Goal: Navigation & Orientation: Find specific page/section

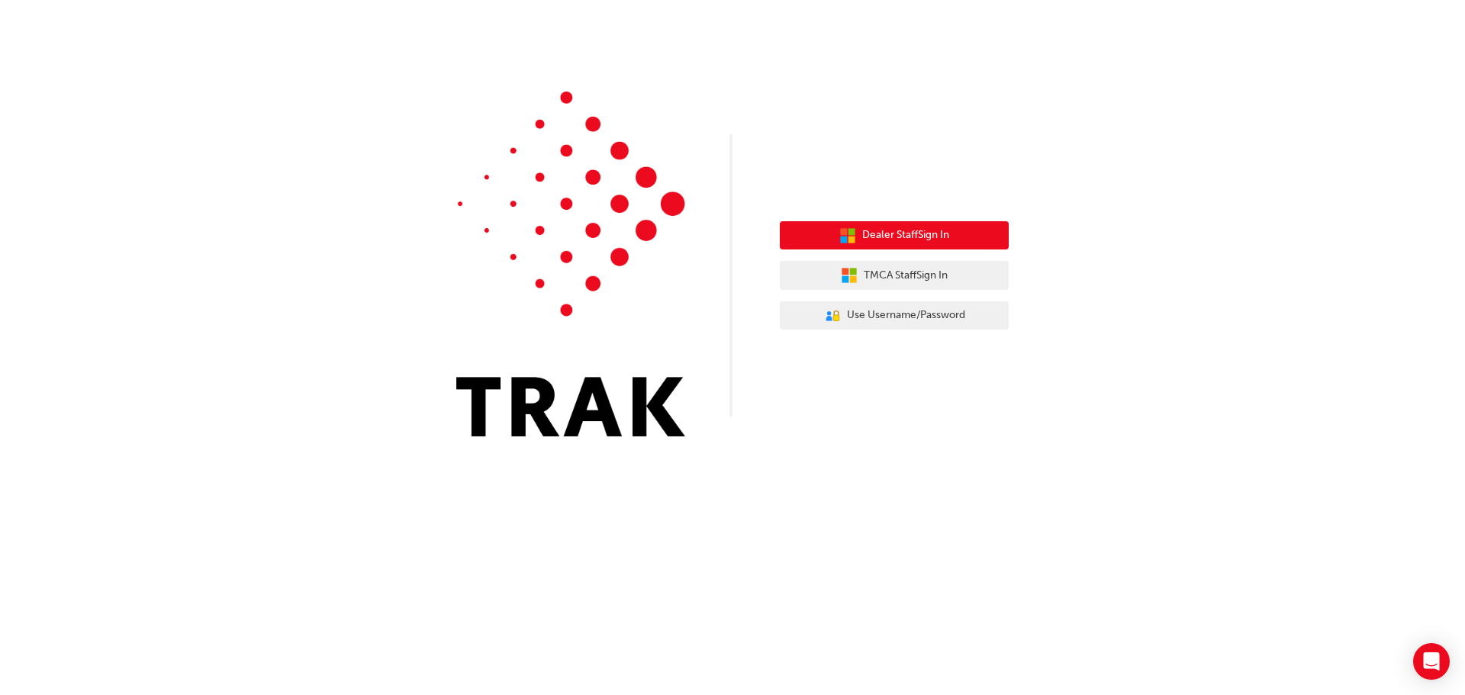
click at [968, 231] on button "Dealer Staff Sign In" at bounding box center [894, 235] width 229 height 29
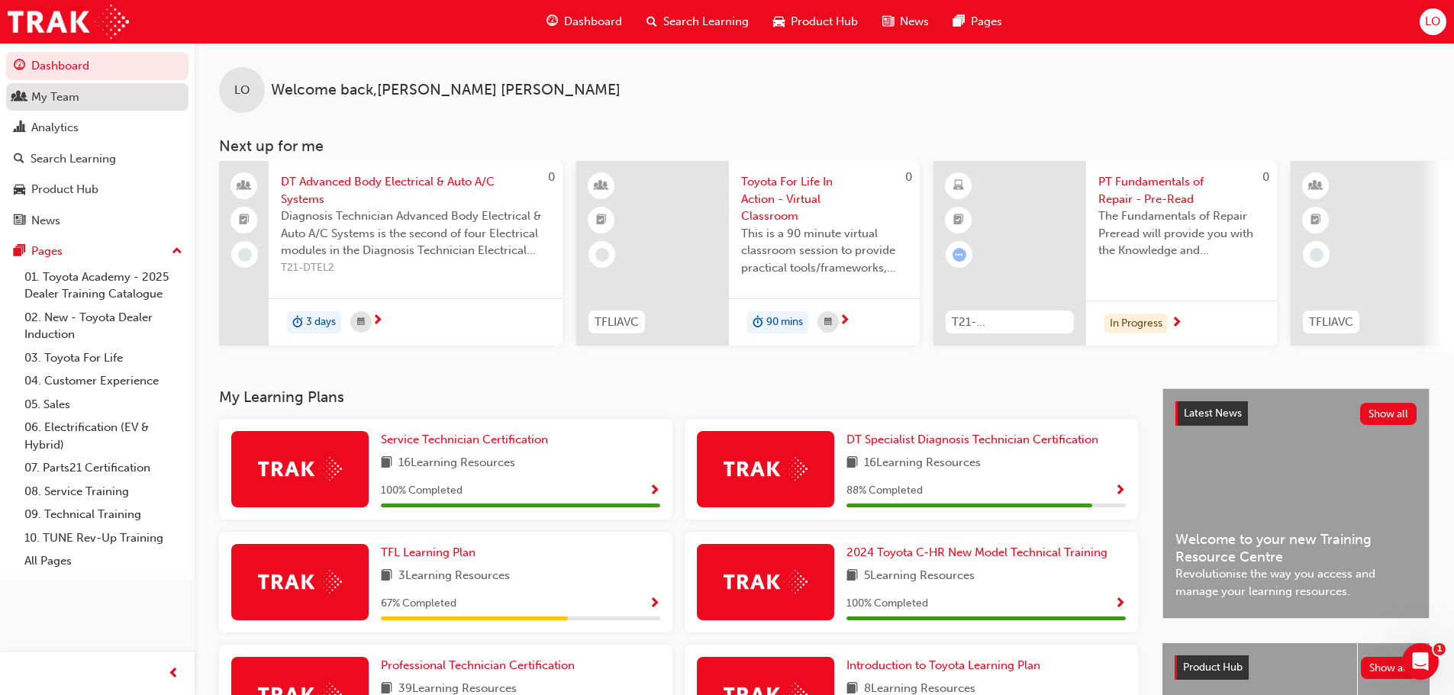
click at [66, 97] on div "My Team" at bounding box center [55, 98] width 48 height 18
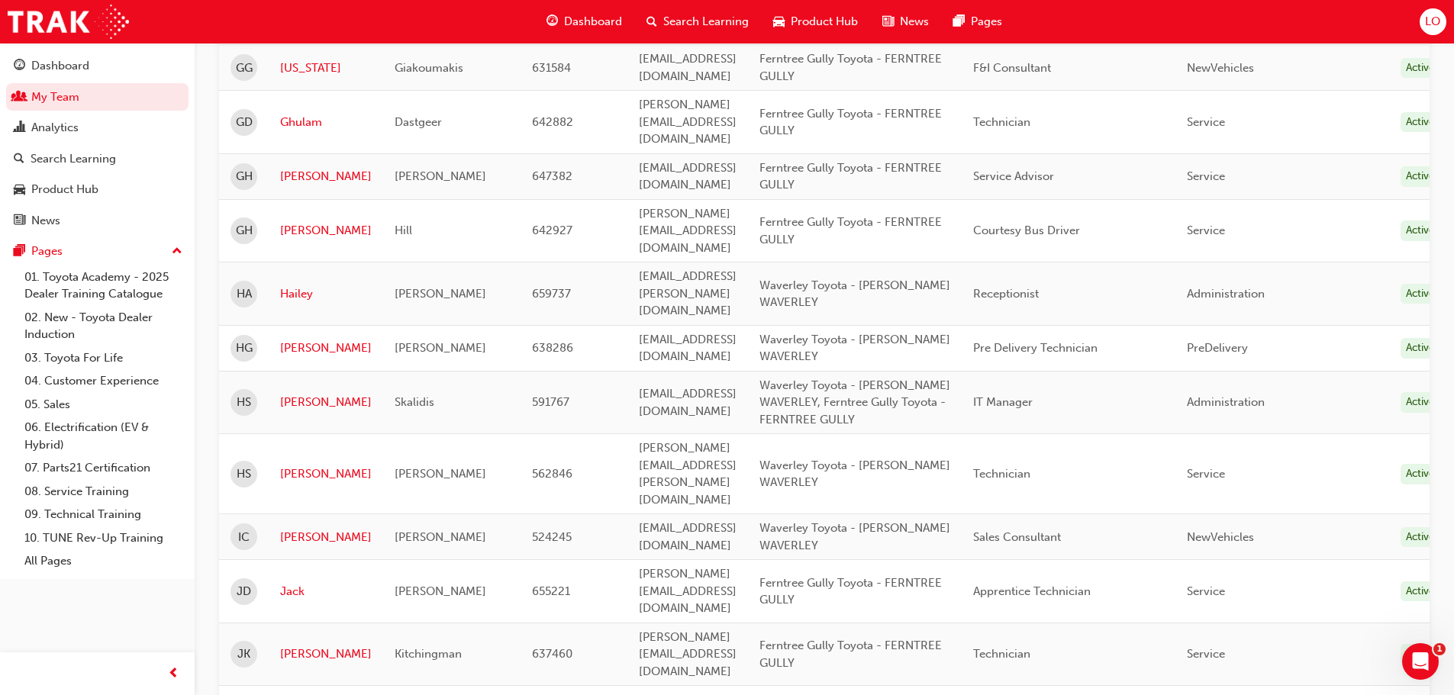
scroll to position [2060, 0]
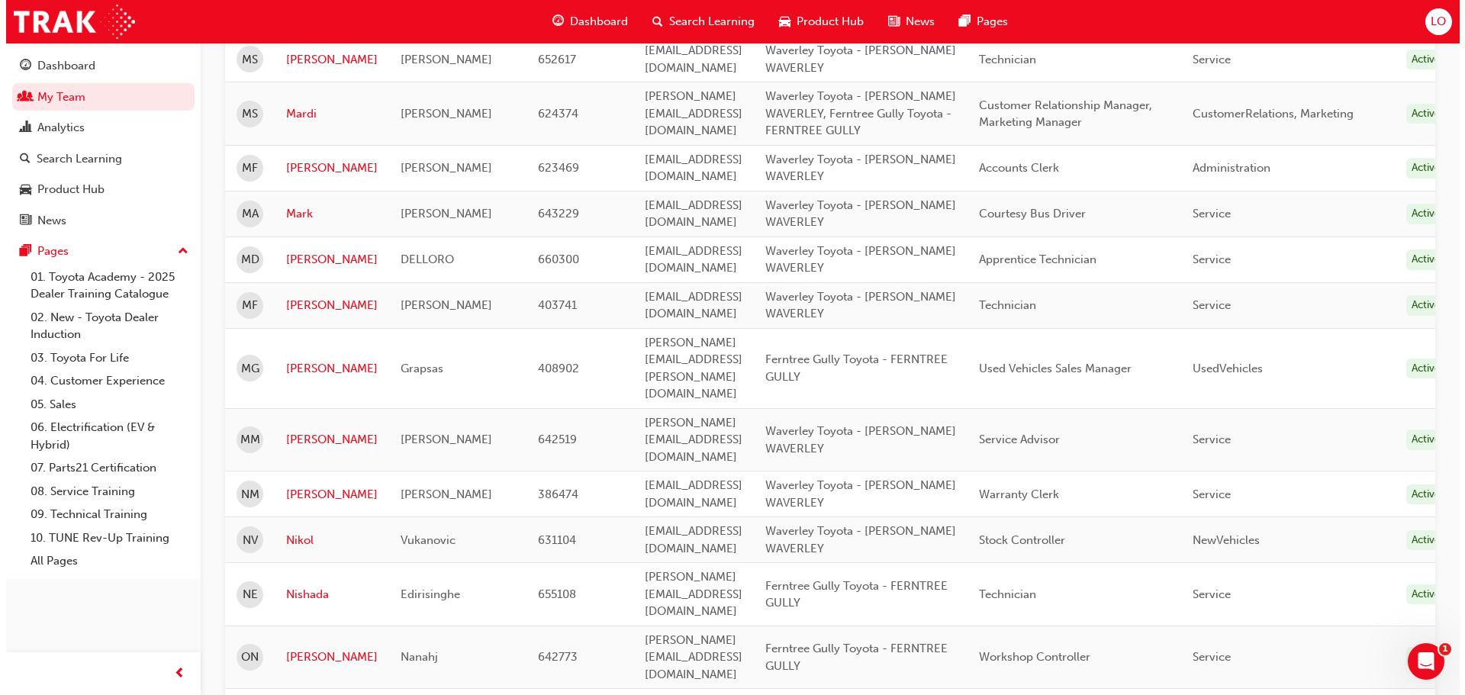
scroll to position [0, 0]
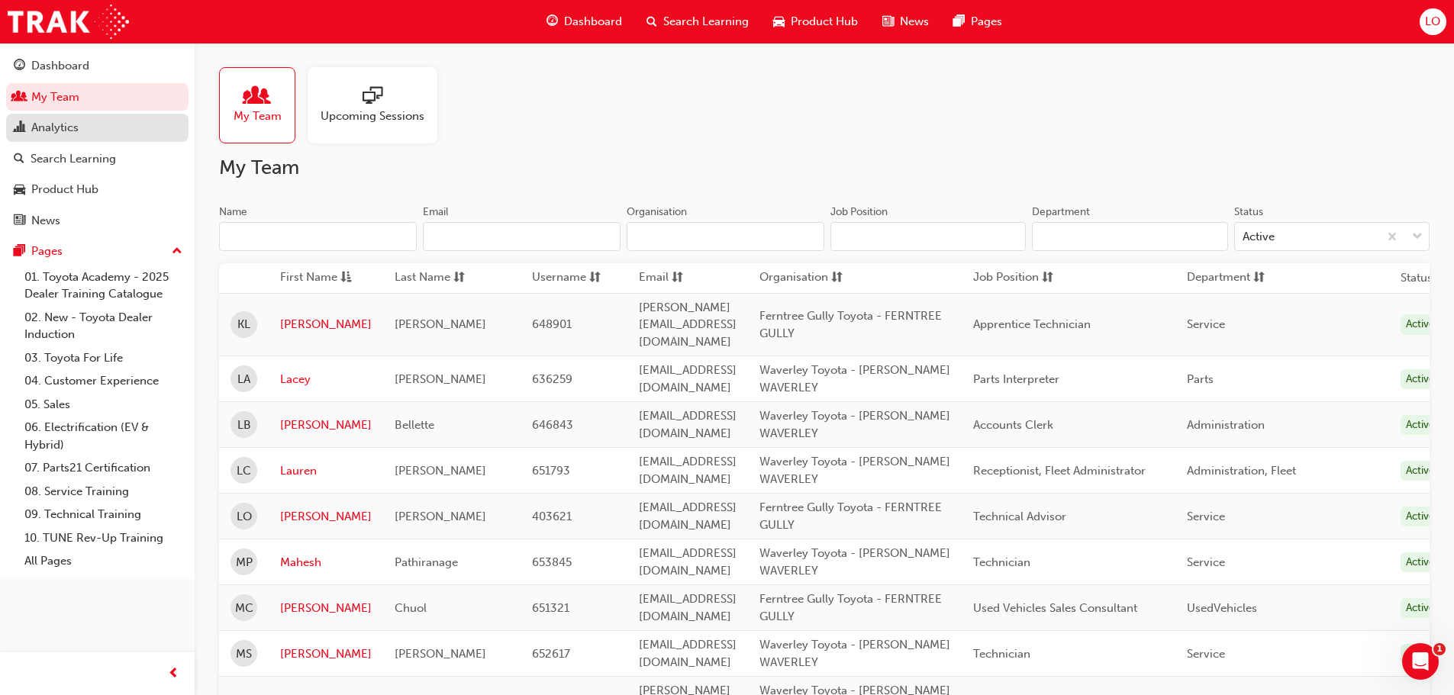
click at [51, 131] on div "Analytics" at bounding box center [54, 128] width 47 height 18
